Goal: Task Accomplishment & Management: Complete application form

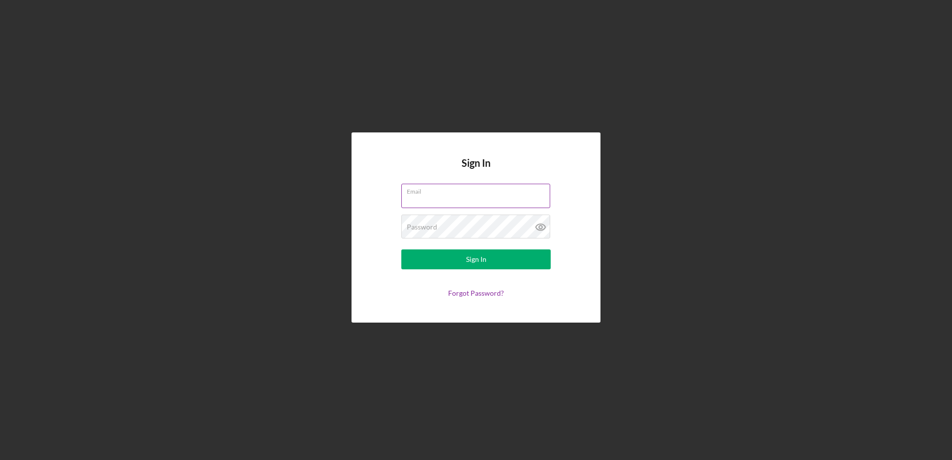
type input "[EMAIL_ADDRESS][DOMAIN_NAME]"
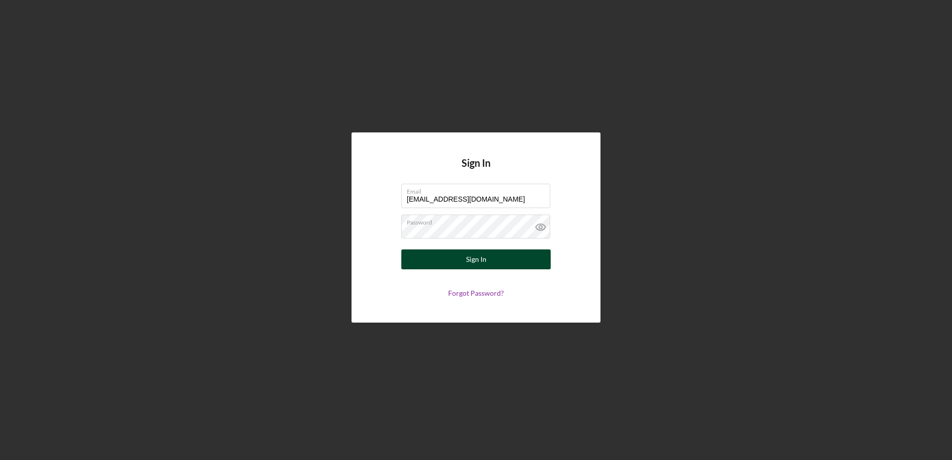
drag, startPoint x: 449, startPoint y: 249, endPoint x: 448, endPoint y: 254, distance: 5.7
click at [448, 252] on form "Email [EMAIL_ADDRESS][DOMAIN_NAME] Password Sign In Forgot Password?" at bounding box center [475, 241] width 199 height 114
click at [447, 256] on button "Sign In" at bounding box center [475, 259] width 149 height 20
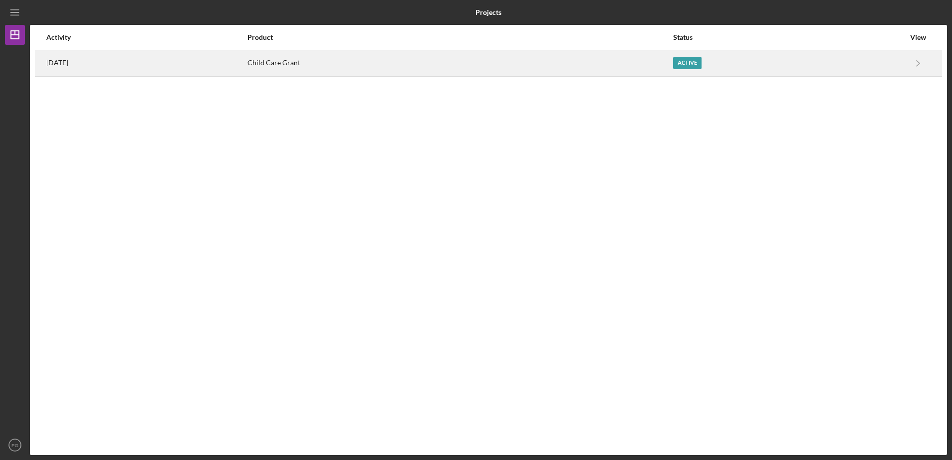
click at [902, 59] on div "Active" at bounding box center [789, 63] width 232 height 25
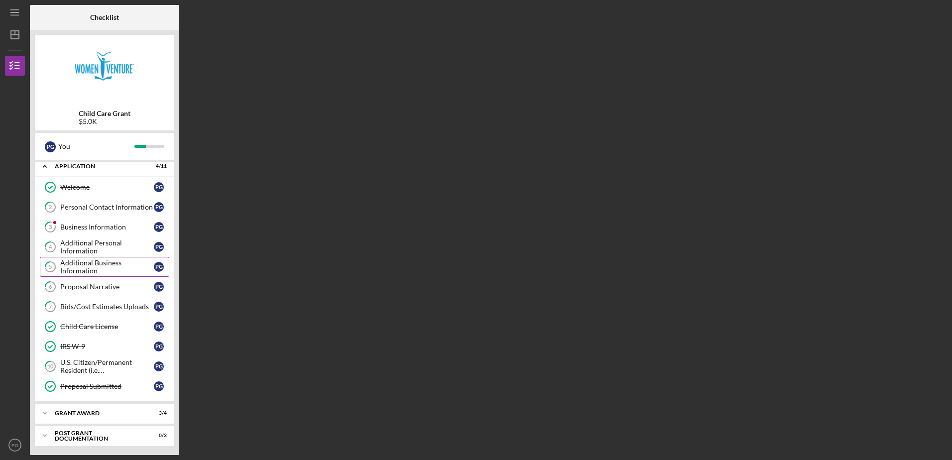
scroll to position [6, 0]
click at [83, 435] on div "Post Grant Documentation" at bounding box center [108, 435] width 107 height 6
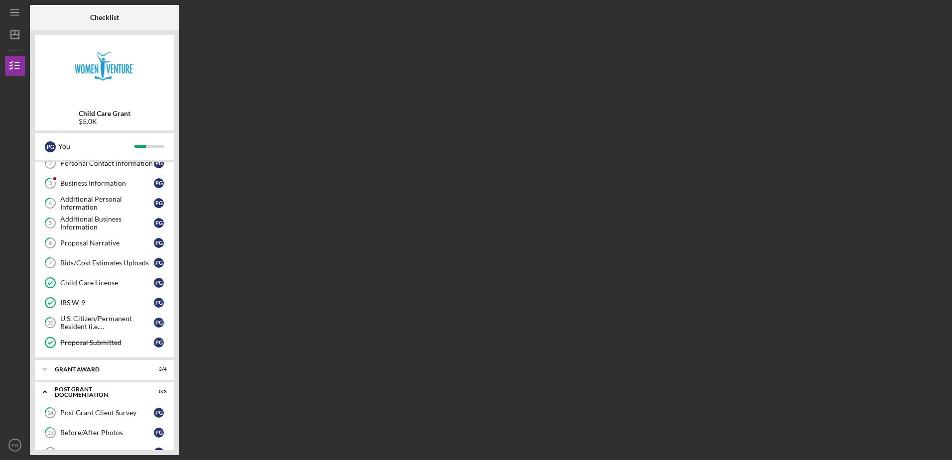
scroll to position [72, 0]
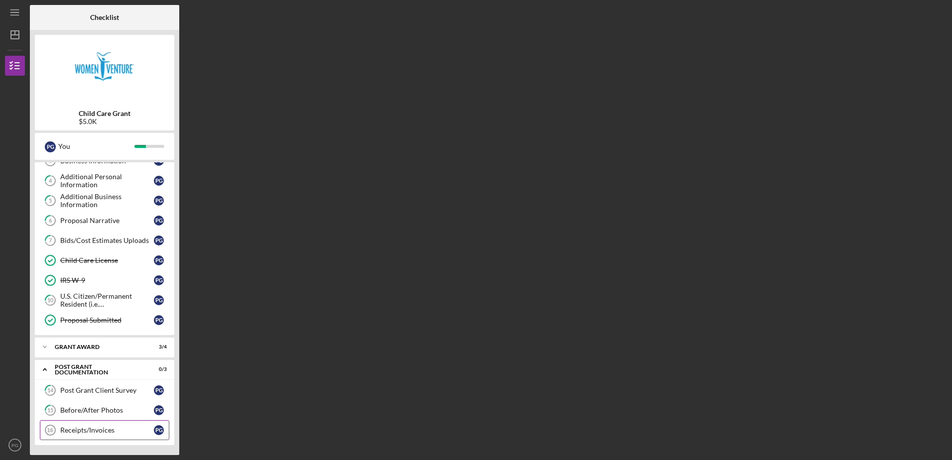
click at [84, 433] on div "Receipts/Invoices" at bounding box center [107, 430] width 94 height 8
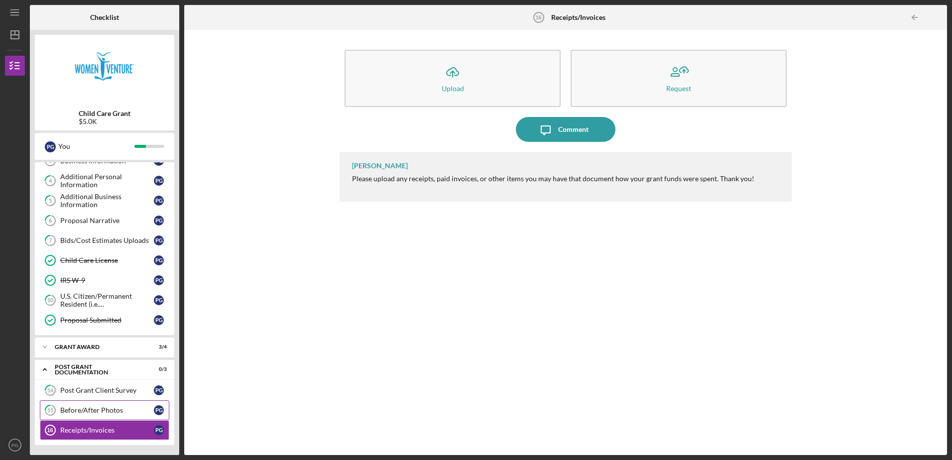
click at [100, 412] on div "Before/After Photos" at bounding box center [107, 410] width 94 height 8
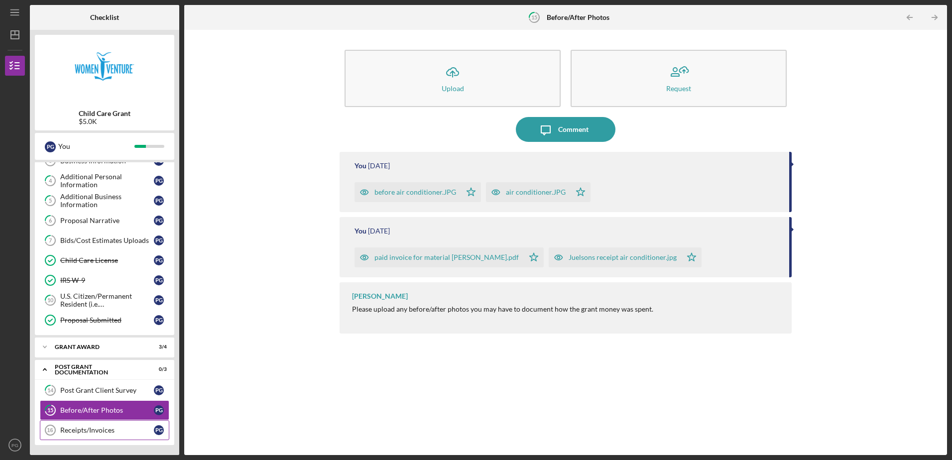
click at [105, 431] on div "Receipts/Invoices" at bounding box center [107, 430] width 94 height 8
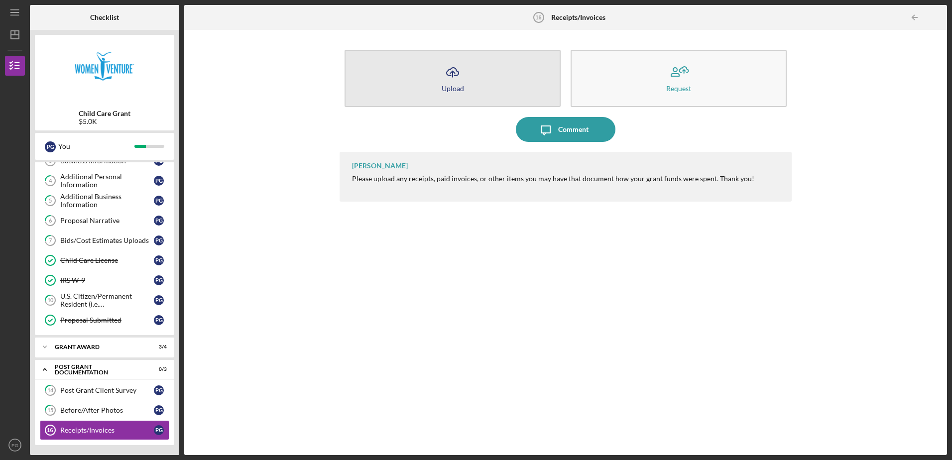
click at [476, 85] on button "Icon/Upload Upload" at bounding box center [453, 78] width 216 height 57
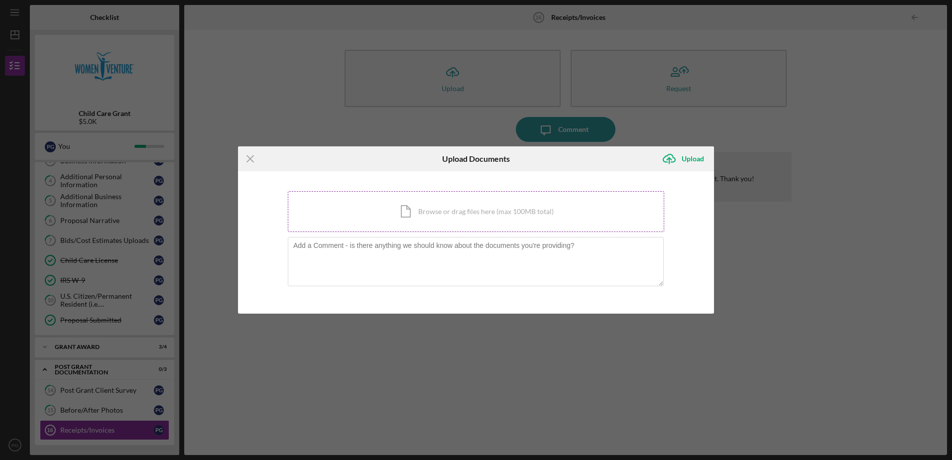
click at [406, 215] on div "Icon/Document Browse or drag files here (max 100MB total) Tap to choose files o…" at bounding box center [476, 211] width 376 height 41
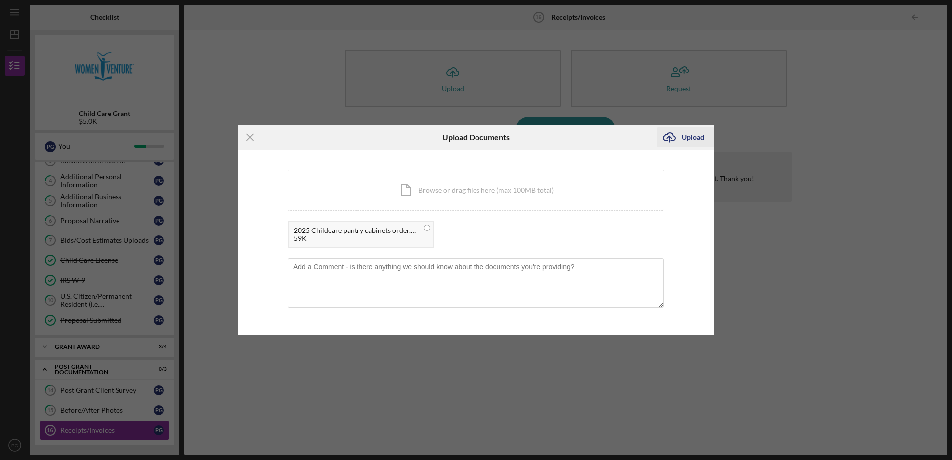
click at [693, 131] on div "Upload" at bounding box center [693, 137] width 22 height 20
